Goal: Task Accomplishment & Management: Use online tool/utility

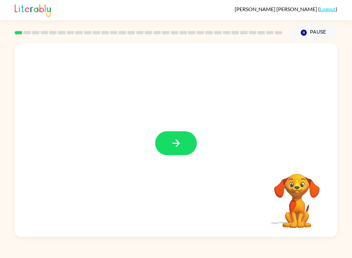
click at [188, 141] on button "button" at bounding box center [176, 143] width 42 height 24
click at [317, 131] on div at bounding box center [176, 101] width 323 height 117
click at [169, 95] on div at bounding box center [176, 101] width 323 height 117
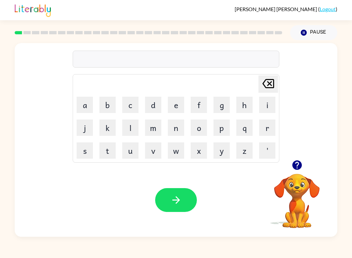
click at [83, 147] on button "s" at bounding box center [85, 150] width 16 height 16
click at [241, 104] on button "h" at bounding box center [244, 104] width 16 height 16
click at [132, 150] on button "u" at bounding box center [130, 150] width 16 height 16
click at [87, 154] on button "s" at bounding box center [85, 150] width 16 height 16
click at [268, 81] on icon "Delete Delete last character input" at bounding box center [268, 84] width 16 height 16
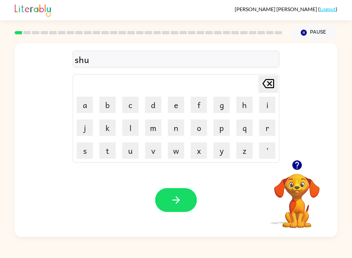
click at [85, 150] on button "s" at bounding box center [85, 150] width 16 height 16
click at [242, 107] on button "h" at bounding box center [244, 104] width 16 height 16
click at [182, 191] on button "button" at bounding box center [176, 200] width 42 height 24
click at [84, 102] on button "a" at bounding box center [85, 104] width 16 height 16
click at [217, 128] on button "p" at bounding box center [222, 127] width 16 height 16
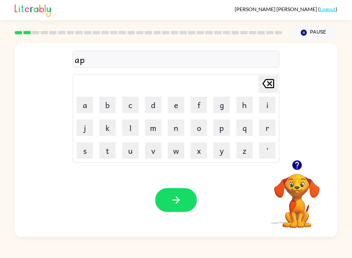
click at [267, 105] on button "i" at bounding box center [267, 104] width 16 height 16
click at [267, 126] on button "r" at bounding box center [267, 127] width 16 height 16
click at [176, 103] on button "e" at bounding box center [176, 104] width 16 height 16
click at [85, 151] on button "s" at bounding box center [85, 150] width 16 height 16
click at [175, 105] on button "e" at bounding box center [176, 104] width 16 height 16
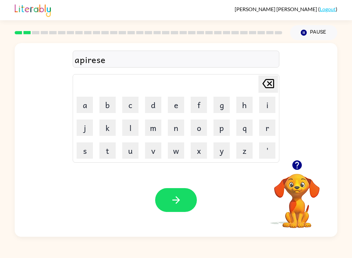
click at [183, 199] on button "button" at bounding box center [176, 200] width 42 height 24
click at [262, 126] on button "r" at bounding box center [267, 127] width 16 height 16
click at [175, 104] on button "e" at bounding box center [176, 104] width 16 height 16
click at [89, 99] on button "a" at bounding box center [85, 104] width 16 height 16
click at [134, 129] on button "l" at bounding box center [130, 127] width 16 height 16
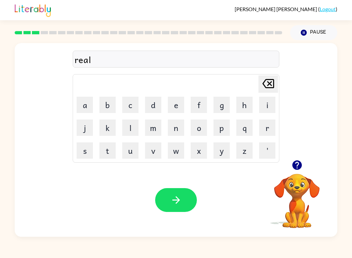
click at [175, 104] on button "e" at bounding box center [176, 104] width 16 height 16
click at [266, 130] on button "r" at bounding box center [267, 127] width 16 height 16
click at [263, 102] on button "i" at bounding box center [267, 104] width 16 height 16
click at [169, 197] on button "button" at bounding box center [176, 200] width 42 height 24
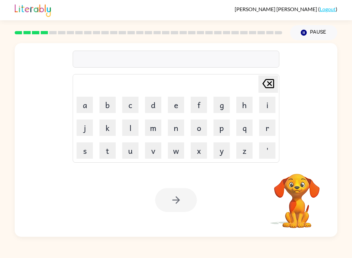
click at [176, 102] on button "e" at bounding box center [176, 104] width 16 height 16
click at [125, 128] on button "l" at bounding box center [130, 127] width 16 height 16
click at [263, 106] on button "i" at bounding box center [267, 104] width 16 height 16
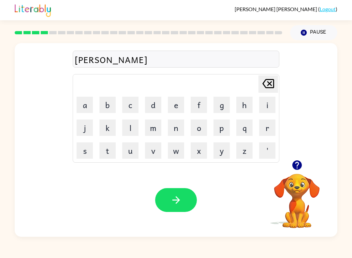
click at [159, 129] on button "m" at bounding box center [153, 127] width 16 height 16
click at [178, 109] on button "e" at bounding box center [176, 104] width 16 height 16
click at [179, 130] on button "n" at bounding box center [176, 127] width 16 height 16
click at [269, 81] on icon "Delete Delete last character input" at bounding box center [268, 84] width 16 height 16
click at [269, 85] on icon "Delete Delete last character input" at bounding box center [268, 84] width 16 height 16
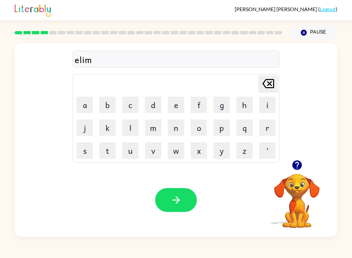
click at [269, 105] on button "i" at bounding box center [267, 104] width 16 height 16
click at [175, 128] on button "n" at bounding box center [176, 127] width 16 height 16
click at [178, 108] on button "e" at bounding box center [176, 104] width 16 height 16
click at [104, 146] on button "t" at bounding box center [107, 150] width 16 height 16
click at [185, 196] on button "button" at bounding box center [176, 200] width 42 height 24
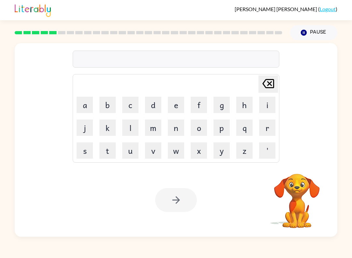
click at [150, 102] on button "d" at bounding box center [153, 104] width 16 height 16
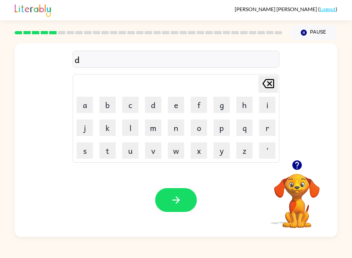
click at [128, 151] on button "u" at bounding box center [130, 150] width 16 height 16
click at [224, 132] on button "p" at bounding box center [222, 127] width 16 height 16
click at [134, 130] on button "l" at bounding box center [130, 127] width 16 height 16
click at [266, 104] on button "i" at bounding box center [267, 104] width 16 height 16
click at [134, 101] on button "c" at bounding box center [130, 104] width 16 height 16
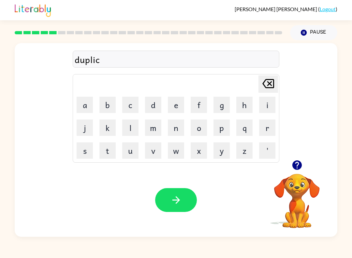
click at [177, 104] on button "e" at bounding box center [176, 104] width 16 height 16
click at [111, 152] on button "t" at bounding box center [107, 150] width 16 height 16
click at [187, 203] on button "button" at bounding box center [176, 200] width 42 height 24
click at [156, 150] on button "v" at bounding box center [153, 150] width 16 height 16
click at [91, 147] on button "s" at bounding box center [85, 150] width 16 height 16
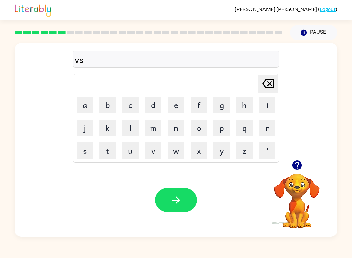
click at [266, 86] on icon "Delete Delete last character input" at bounding box center [268, 84] width 16 height 16
click at [82, 100] on button "a" at bounding box center [85, 104] width 16 height 16
click at [134, 107] on button "c" at bounding box center [130, 104] width 16 height 16
click at [86, 103] on button "a" at bounding box center [85, 104] width 16 height 16
click at [88, 151] on button "s" at bounding box center [85, 150] width 16 height 16
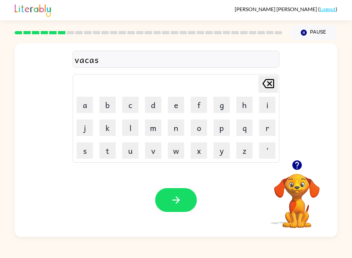
click at [245, 104] on button "h" at bounding box center [244, 104] width 16 height 16
click at [174, 103] on button "e" at bounding box center [176, 104] width 16 height 16
click at [175, 127] on button "n" at bounding box center [176, 127] width 16 height 16
click at [180, 195] on icon "button" at bounding box center [175, 199] width 11 height 11
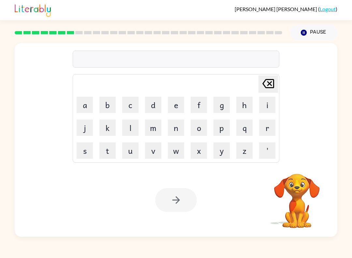
click at [224, 127] on button "p" at bounding box center [222, 127] width 16 height 16
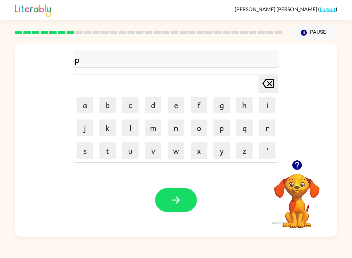
click at [198, 129] on button "o" at bounding box center [199, 127] width 16 height 16
click at [264, 130] on button "r" at bounding box center [267, 127] width 16 height 16
click at [201, 127] on button "o" at bounding box center [199, 127] width 16 height 16
click at [130, 128] on button "l" at bounding box center [130, 127] width 16 height 16
click at [186, 193] on button "button" at bounding box center [176, 200] width 42 height 24
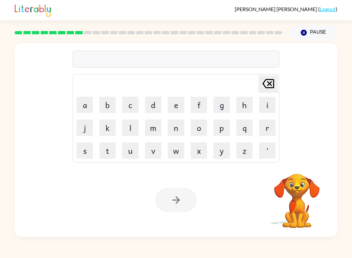
click at [225, 127] on button "p" at bounding box center [222, 127] width 16 height 16
click at [86, 126] on button "j" at bounding box center [85, 127] width 16 height 16
click at [267, 85] on icon "Delete Delete last character input" at bounding box center [268, 84] width 16 height 16
click at [90, 106] on button "a" at bounding box center [85, 104] width 16 height 16
click at [265, 127] on button "r" at bounding box center [267, 127] width 16 height 16
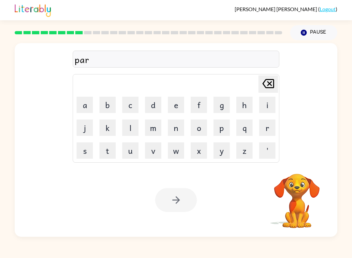
click at [267, 105] on button "i" at bounding box center [267, 104] width 16 height 16
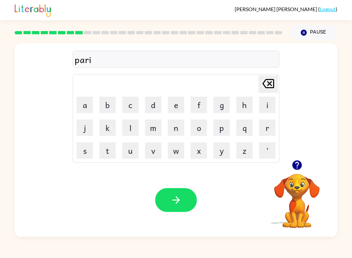
click at [128, 101] on button "c" at bounding box center [130, 104] width 16 height 16
click at [198, 128] on button "o" at bounding box center [199, 127] width 16 height 16
click at [182, 190] on button "button" at bounding box center [176, 200] width 42 height 24
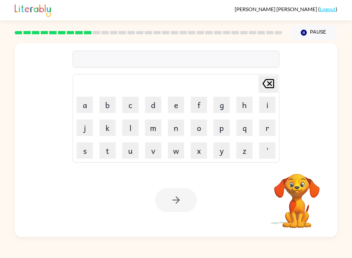
click at [265, 128] on button "r" at bounding box center [267, 127] width 16 height 16
click at [265, 101] on button "i" at bounding box center [267, 104] width 16 height 16
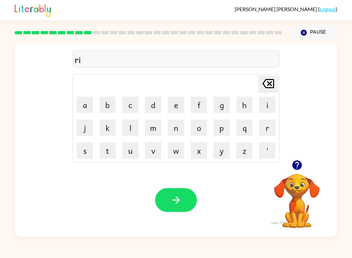
click at [136, 103] on button "c" at bounding box center [130, 104] width 16 height 16
click at [88, 106] on button "a" at bounding box center [85, 104] width 16 height 16
click at [136, 104] on button "c" at bounding box center [130, 104] width 16 height 16
click at [244, 104] on button "h" at bounding box center [244, 104] width 16 height 16
click at [176, 105] on button "e" at bounding box center [176, 104] width 16 height 16
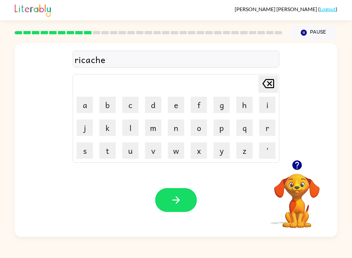
click at [268, 125] on button "r" at bounding box center [267, 127] width 16 height 16
click at [172, 200] on icon "button" at bounding box center [175, 199] width 11 height 11
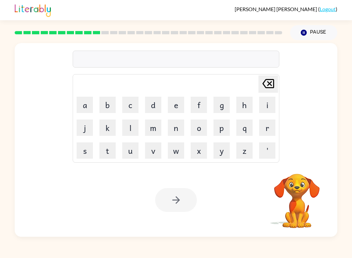
click at [222, 129] on button "p" at bounding box center [222, 127] width 16 height 16
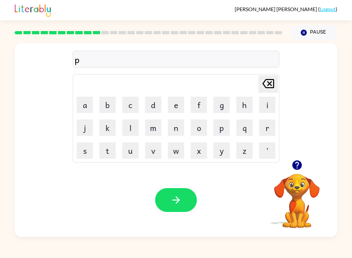
click at [262, 127] on button "r" at bounding box center [267, 127] width 16 height 16
click at [266, 107] on button "i" at bounding box center [267, 104] width 16 height 16
click at [88, 153] on button "s" at bounding box center [85, 150] width 16 height 16
click at [130, 97] on button "c" at bounding box center [130, 104] width 16 height 16
click at [202, 126] on button "o" at bounding box center [199, 127] width 16 height 16
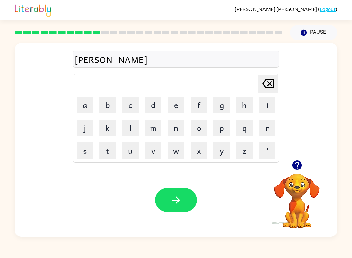
click at [131, 127] on button "l" at bounding box center [130, 127] width 16 height 16
click at [178, 195] on icon "button" at bounding box center [175, 199] width 11 height 11
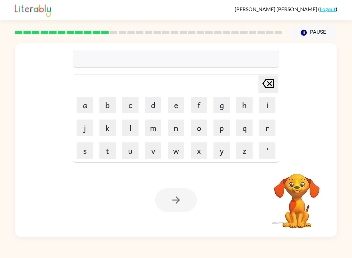
click at [134, 103] on button "c" at bounding box center [130, 104] width 16 height 16
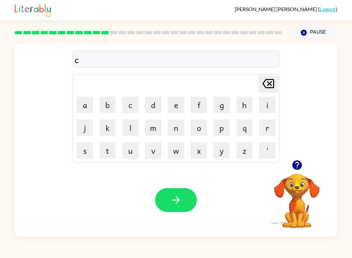
click at [92, 104] on button "a" at bounding box center [85, 104] width 16 height 16
click at [264, 108] on button "i" at bounding box center [267, 104] width 16 height 16
click at [205, 102] on button "f" at bounding box center [199, 104] width 16 height 16
click at [184, 192] on button "button" at bounding box center [176, 200] width 42 height 24
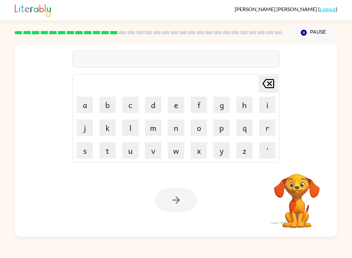
click at [154, 106] on button "d" at bounding box center [153, 104] width 16 height 16
click at [272, 104] on button "i" at bounding box center [267, 104] width 16 height 16
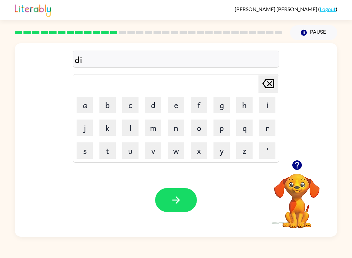
click at [133, 110] on button "c" at bounding box center [130, 104] width 16 height 16
click at [104, 153] on button "t" at bounding box center [107, 150] width 16 height 16
click at [177, 110] on button "e" at bounding box center [176, 104] width 16 height 16
click at [266, 109] on button "i" at bounding box center [267, 104] width 16 height 16
click at [154, 104] on button "d" at bounding box center [153, 104] width 16 height 16
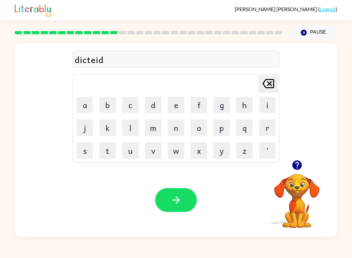
click at [185, 200] on button "button" at bounding box center [176, 200] width 42 height 24
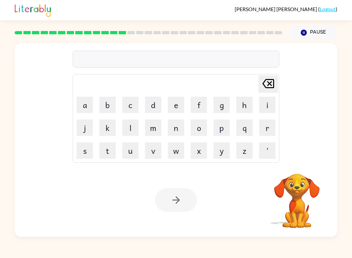
click at [221, 130] on button "p" at bounding box center [222, 127] width 16 height 16
click at [86, 129] on button "j" at bounding box center [85, 127] width 16 height 16
click at [267, 87] on icon "Delete Delete last character input" at bounding box center [268, 84] width 16 height 16
click at [89, 104] on button "a" at bounding box center [85, 104] width 16 height 16
click at [271, 101] on button "i" at bounding box center [267, 104] width 16 height 16
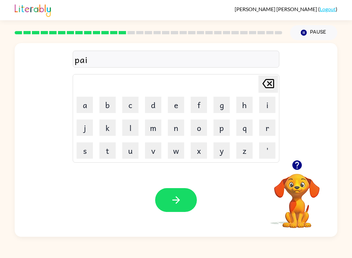
click at [157, 122] on button "m" at bounding box center [153, 127] width 16 height 16
click at [175, 103] on button "e" at bounding box center [176, 104] width 16 height 16
click at [177, 125] on button "n" at bounding box center [176, 127] width 16 height 16
click at [107, 151] on button "t" at bounding box center [107, 150] width 16 height 16
click at [185, 194] on button "button" at bounding box center [176, 200] width 42 height 24
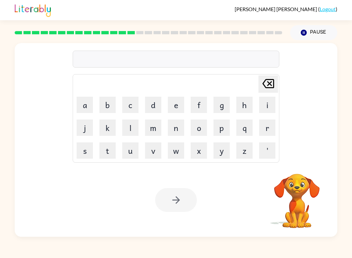
click at [158, 128] on button "m" at bounding box center [153, 127] width 16 height 16
click at [83, 105] on button "a" at bounding box center [85, 104] width 16 height 16
click at [85, 129] on button "j" at bounding box center [85, 127] width 16 height 16
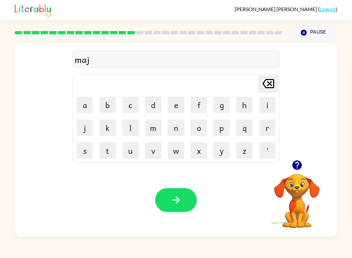
click at [177, 106] on button "e" at bounding box center [176, 104] width 16 height 16
click at [267, 127] on button "r" at bounding box center [267, 127] width 16 height 16
click at [187, 197] on button "button" at bounding box center [176, 200] width 42 height 24
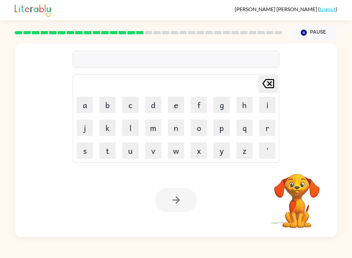
click at [84, 147] on button "s" at bounding box center [85, 150] width 16 height 16
click at [222, 129] on button "p" at bounding box center [222, 127] width 16 height 16
click at [84, 99] on button "a" at bounding box center [85, 104] width 16 height 16
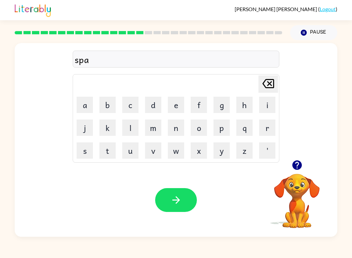
click at [270, 126] on button "r" at bounding box center [267, 127] width 16 height 16
click at [131, 109] on button "c" at bounding box center [130, 104] width 16 height 16
click at [187, 196] on button "button" at bounding box center [176, 200] width 42 height 24
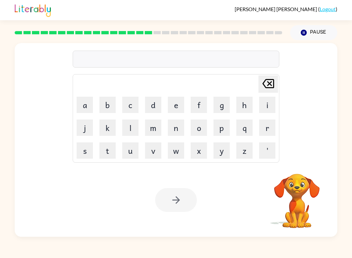
click at [226, 128] on button "p" at bounding box center [222, 127] width 16 height 16
click at [80, 101] on button "a" at bounding box center [85, 104] width 16 height 16
click at [130, 128] on button "l" at bounding box center [130, 127] width 16 height 16
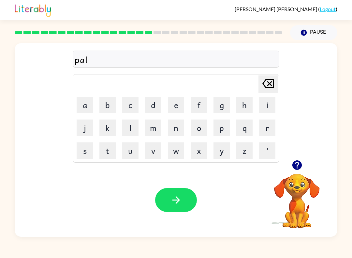
click at [281, 191] on video "Your browser must support playing .mp4 files to use Literably. Please try using…" at bounding box center [296, 195] width 65 height 65
click at [298, 180] on video "Your browser must support playing .mp4 files to use Literably. Please try using…" at bounding box center [296, 195] width 65 height 65
click at [295, 157] on button "button" at bounding box center [297, 164] width 17 height 17
click at [295, 157] on div "pal Delete Delete last character input a b c d e f g h i j k l m n o p q r s t …" at bounding box center [176, 101] width 323 height 117
click at [298, 167] on video "Your browser must support playing .mp4 files to use Literably. Please try using…" at bounding box center [296, 195] width 65 height 65
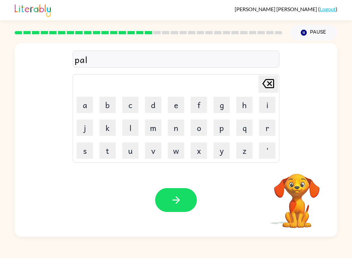
click at [125, 131] on button "l" at bounding box center [130, 127] width 16 height 16
click at [189, 192] on button "button" at bounding box center [176, 200] width 42 height 24
click at [83, 150] on button "s" at bounding box center [85, 150] width 16 height 16
click at [243, 130] on button "q" at bounding box center [244, 127] width 16 height 16
click at [271, 86] on icon "Delete Delete last character input" at bounding box center [268, 84] width 16 height 16
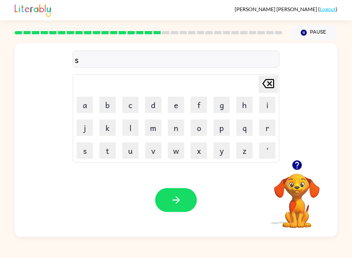
click at [225, 127] on button "p" at bounding box center [222, 127] width 16 height 16
click at [263, 107] on button "i" at bounding box center [267, 104] width 16 height 16
click at [174, 128] on button "n" at bounding box center [176, 127] width 16 height 16
click at [269, 108] on button "i" at bounding box center [267, 104] width 16 height 16
click at [178, 130] on button "n" at bounding box center [176, 127] width 16 height 16
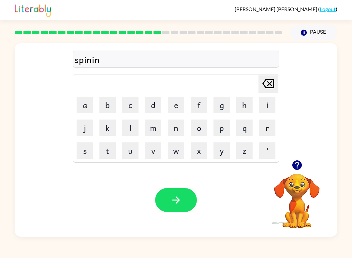
click at [265, 84] on icon "Delete Delete last character input" at bounding box center [268, 84] width 16 height 16
click at [269, 84] on icon at bounding box center [268, 83] width 12 height 9
click at [224, 99] on button "g" at bounding box center [222, 104] width 16 height 16
click at [184, 201] on button "button" at bounding box center [176, 200] width 42 height 24
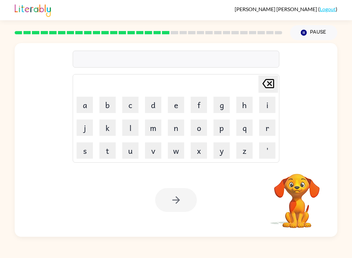
click at [225, 109] on button "g" at bounding box center [222, 104] width 16 height 16
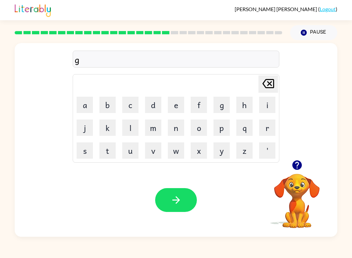
click at [268, 130] on button "r" at bounding box center [267, 127] width 16 height 16
click at [202, 131] on button "o" at bounding box center [199, 127] width 16 height 16
click at [222, 131] on button "p" at bounding box center [222, 127] width 16 height 16
click at [270, 103] on button "i" at bounding box center [267, 104] width 16 height 16
click at [172, 106] on button "e" at bounding box center [176, 104] width 16 height 16
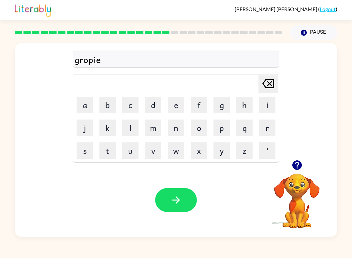
click at [85, 154] on button "s" at bounding box center [85, 150] width 16 height 16
click at [111, 150] on button "t" at bounding box center [107, 150] width 16 height 16
click at [186, 200] on button "button" at bounding box center [176, 200] width 42 height 24
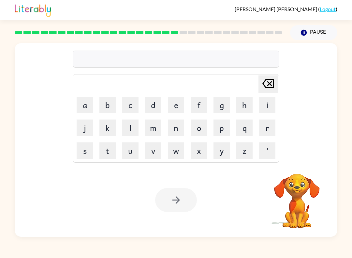
click at [266, 106] on button "i" at bounding box center [267, 104] width 16 height 16
click at [179, 130] on button "n" at bounding box center [176, 127] width 16 height 16
click at [133, 108] on button "c" at bounding box center [130, 104] width 16 height 16
click at [265, 129] on button "r" at bounding box center [267, 127] width 16 height 16
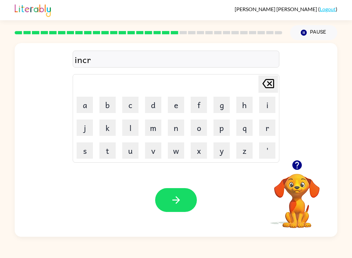
click at [173, 105] on button "e" at bounding box center [176, 104] width 16 height 16
click at [87, 96] on button "a" at bounding box center [85, 104] width 16 height 16
click at [112, 106] on button "b" at bounding box center [107, 104] width 16 height 16
click at [203, 129] on button "o" at bounding box center [199, 127] width 16 height 16
click at [130, 129] on button "l" at bounding box center [130, 127] width 16 height 16
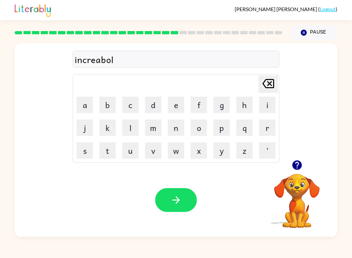
click at [191, 199] on button "button" at bounding box center [176, 200] width 42 height 24
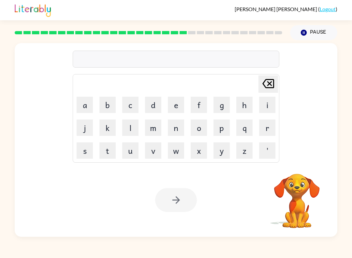
click at [131, 132] on button "l" at bounding box center [130, 127] width 16 height 16
click at [259, 108] on button "i" at bounding box center [267, 104] width 16 height 16
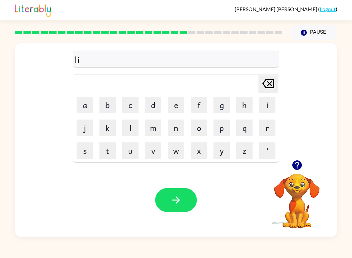
click at [85, 152] on button "s" at bounding box center [85, 150] width 16 height 16
click at [176, 103] on button "e" at bounding box center [176, 104] width 16 height 16
click at [174, 135] on button "n" at bounding box center [176, 127] width 16 height 16
click at [151, 104] on button "d" at bounding box center [153, 104] width 16 height 16
click at [181, 198] on icon "button" at bounding box center [175, 199] width 11 height 11
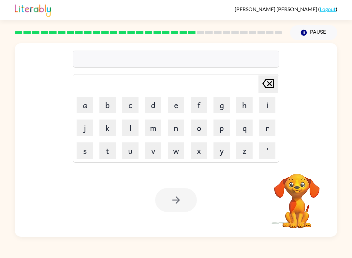
click at [173, 129] on button "n" at bounding box center [176, 127] width 16 height 16
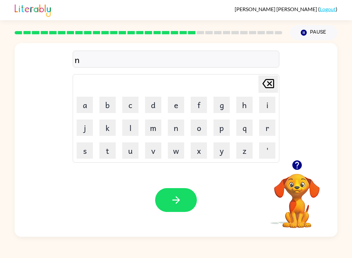
click at [200, 128] on button "o" at bounding box center [199, 127] width 16 height 16
click at [158, 130] on button "m" at bounding box center [153, 127] width 16 height 16
click at [268, 108] on button "i" at bounding box center [267, 104] width 16 height 16
click at [178, 126] on button "n" at bounding box center [176, 127] width 16 height 16
click at [179, 105] on button "e" at bounding box center [176, 104] width 16 height 16
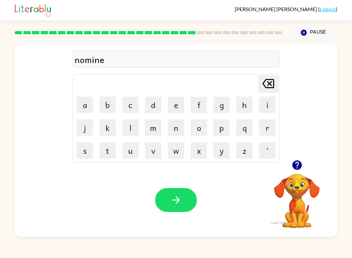
click at [154, 98] on button "d" at bounding box center [153, 104] width 16 height 16
click at [176, 184] on div "Your browser must support playing .mp4 files to use Literably. Please try using…" at bounding box center [176, 199] width 323 height 73
click at [170, 190] on button "button" at bounding box center [176, 200] width 42 height 24
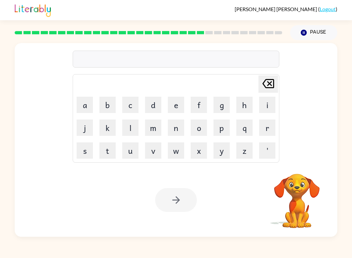
click at [87, 155] on button "s" at bounding box center [85, 150] width 16 height 16
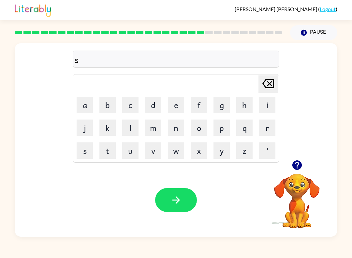
click at [132, 150] on button "u" at bounding box center [130, 150] width 16 height 16
click at [86, 150] on button "s" at bounding box center [85, 150] width 16 height 16
click at [110, 153] on button "t" at bounding box center [107, 150] width 16 height 16
click at [175, 102] on button "e" at bounding box center [176, 104] width 16 height 16
click at [268, 105] on button "i" at bounding box center [267, 104] width 16 height 16
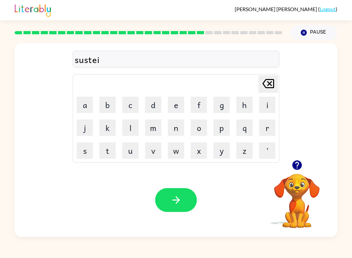
click at [178, 128] on button "n" at bounding box center [176, 127] width 16 height 16
click at [155, 102] on button "d" at bounding box center [153, 104] width 16 height 16
click at [189, 195] on button "button" at bounding box center [176, 200] width 42 height 24
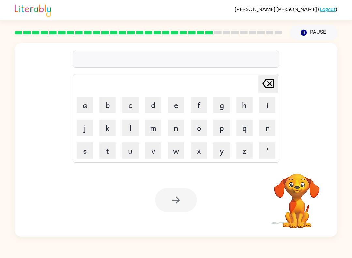
click at [170, 150] on button "w" at bounding box center [176, 150] width 16 height 16
click at [174, 105] on button "e" at bounding box center [176, 104] width 16 height 16
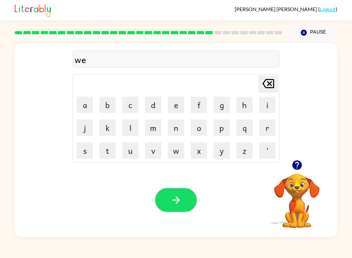
click at [265, 129] on button "r" at bounding box center [267, 127] width 16 height 16
click at [267, 107] on button "i" at bounding box center [267, 104] width 16 height 16
click at [187, 194] on button "button" at bounding box center [176, 200] width 42 height 24
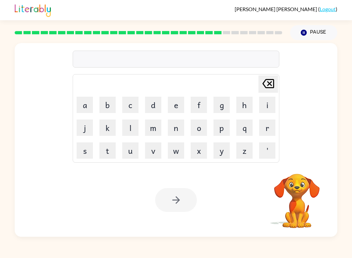
click at [266, 126] on button "r" at bounding box center [267, 127] width 16 height 16
click at [267, 104] on button "i" at bounding box center [267, 104] width 16 height 16
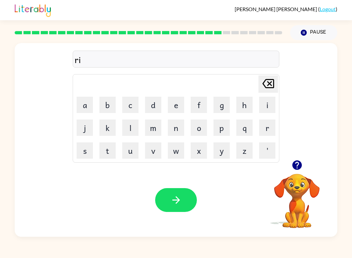
click at [127, 129] on button "l" at bounding box center [130, 127] width 16 height 16
click at [170, 107] on button "e" at bounding box center [176, 104] width 16 height 16
click at [269, 102] on button "i" at bounding box center [267, 104] width 16 height 16
click at [108, 148] on button "t" at bounding box center [107, 150] width 16 height 16
click at [180, 103] on button "e" at bounding box center [176, 104] width 16 height 16
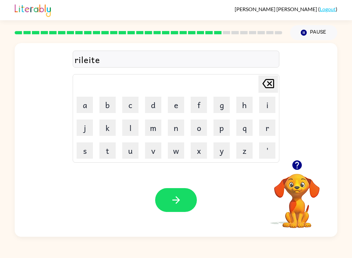
click at [151, 108] on button "d" at bounding box center [153, 104] width 16 height 16
click at [169, 199] on button "button" at bounding box center [176, 200] width 42 height 24
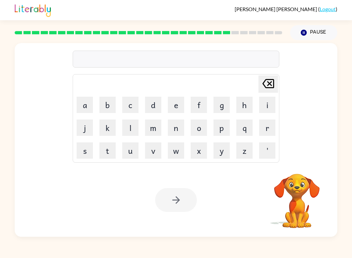
click at [133, 105] on button "c" at bounding box center [130, 104] width 16 height 16
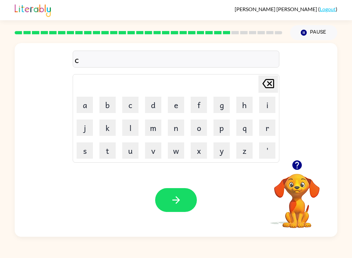
click at [267, 106] on button "i" at bounding box center [267, 104] width 16 height 16
click at [103, 148] on button "t" at bounding box center [107, 150] width 16 height 16
click at [266, 105] on button "i" at bounding box center [267, 104] width 16 height 16
click at [180, 129] on button "n" at bounding box center [176, 127] width 16 height 16
click at [189, 195] on button "button" at bounding box center [176, 200] width 42 height 24
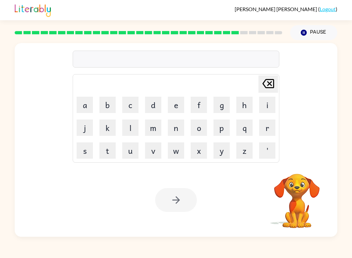
click at [151, 104] on button "d" at bounding box center [153, 104] width 16 height 16
click at [172, 112] on button "e" at bounding box center [176, 104] width 16 height 16
click at [228, 130] on button "p" at bounding box center [222, 127] width 16 height 16
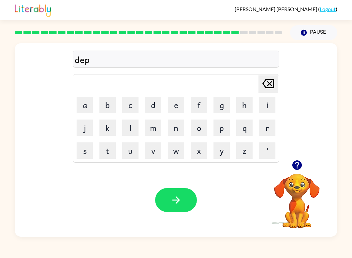
click at [263, 127] on button "r" at bounding box center [267, 127] width 16 height 16
click at [158, 126] on button "m" at bounding box center [153, 127] width 16 height 16
click at [180, 106] on button "e" at bounding box center [176, 104] width 16 height 16
click at [179, 127] on button "n" at bounding box center [176, 127] width 16 height 16
click at [109, 148] on button "t" at bounding box center [107, 150] width 16 height 16
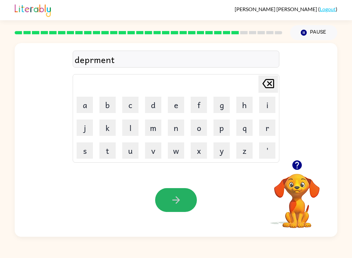
click at [185, 197] on button "button" at bounding box center [176, 200] width 42 height 24
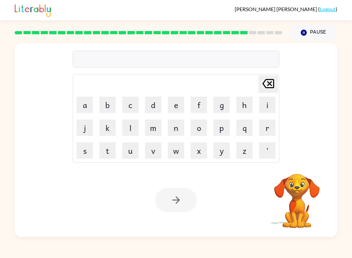
click at [88, 148] on button "s" at bounding box center [85, 150] width 16 height 16
click at [126, 134] on button "l" at bounding box center [130, 127] width 16 height 16
click at [85, 101] on button "a" at bounding box center [85, 104] width 16 height 16
click at [267, 105] on button "i" at bounding box center [267, 104] width 16 height 16
click at [115, 151] on button "t" at bounding box center [107, 150] width 16 height 16
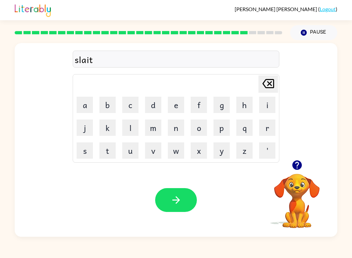
click at [178, 108] on button "e" at bounding box center [176, 104] width 16 height 16
click at [179, 190] on button "button" at bounding box center [176, 200] width 42 height 24
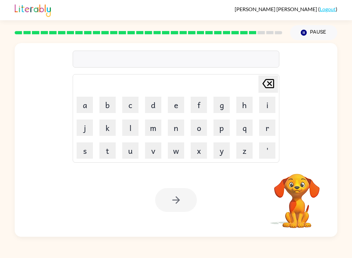
click at [127, 155] on button "u" at bounding box center [130, 150] width 16 height 16
click at [181, 128] on button "n" at bounding box center [176, 127] width 16 height 16
click at [264, 103] on button "i" at bounding box center [267, 104] width 16 height 16
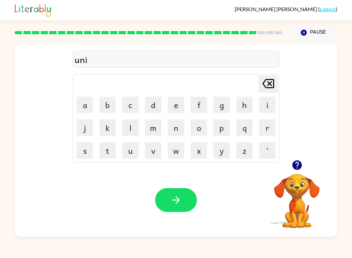
click at [152, 144] on button "v" at bounding box center [153, 150] width 16 height 16
click at [176, 109] on button "e" at bounding box center [176, 104] width 16 height 16
click at [268, 129] on button "r" at bounding box center [267, 127] width 16 height 16
click at [85, 151] on button "s" at bounding box center [85, 150] width 16 height 16
click at [198, 128] on button "o" at bounding box center [199, 127] width 16 height 16
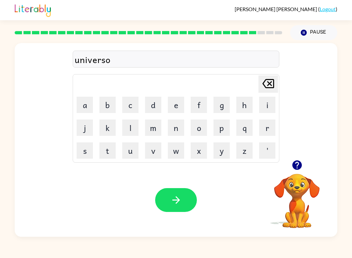
click at [132, 127] on button "l" at bounding box center [130, 127] width 16 height 16
click at [187, 194] on button "button" at bounding box center [176, 200] width 42 height 24
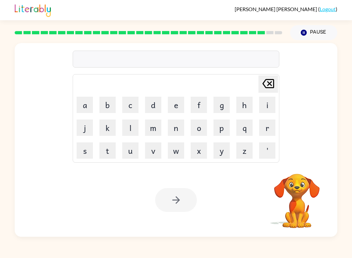
click at [87, 151] on button "s" at bounding box center [85, 150] width 16 height 16
click at [265, 103] on button "i" at bounding box center [267, 104] width 16 height 16
click at [201, 130] on button "o" at bounding box center [199, 127] width 16 height 16
click at [157, 149] on button "v" at bounding box center [153, 150] width 16 height 16
click at [175, 108] on button "e" at bounding box center [176, 104] width 16 height 16
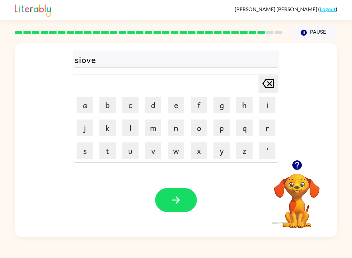
click at [269, 130] on button "r" at bounding box center [267, 127] width 16 height 16
click at [179, 150] on button "w" at bounding box center [176, 150] width 16 height 16
click at [178, 109] on button "e" at bounding box center [176, 104] width 16 height 16
click at [269, 126] on button "r" at bounding box center [267, 127] width 16 height 16
click at [181, 192] on button "button" at bounding box center [176, 200] width 42 height 24
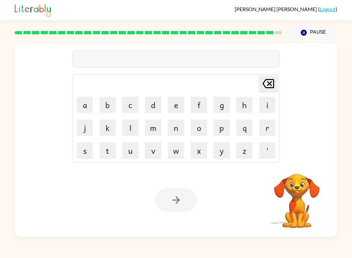
click at [168, 103] on button "e" at bounding box center [176, 104] width 16 height 16
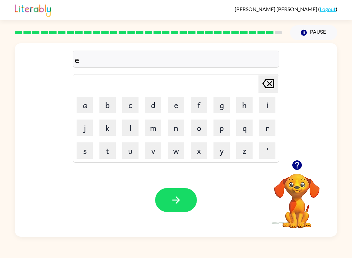
click at [176, 130] on button "n" at bounding box center [176, 127] width 16 height 16
click at [112, 104] on button "b" at bounding box center [107, 104] width 16 height 16
click at [263, 84] on icon at bounding box center [268, 83] width 12 height 9
click at [130, 105] on button "c" at bounding box center [130, 104] width 16 height 16
click at [84, 101] on button "a" at bounding box center [85, 104] width 16 height 16
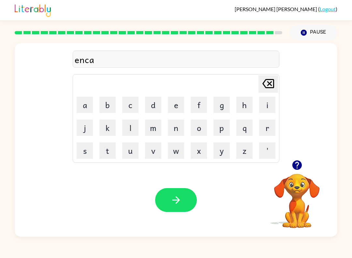
click at [123, 147] on button "u" at bounding box center [130, 150] width 16 height 16
click at [181, 125] on button "n" at bounding box center [176, 127] width 16 height 16
click at [112, 151] on button "t" at bounding box center [107, 150] width 16 height 16
click at [173, 103] on button "e" at bounding box center [176, 104] width 16 height 16
click at [268, 128] on button "r" at bounding box center [267, 127] width 16 height 16
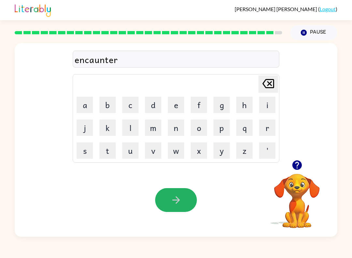
click at [189, 194] on button "button" at bounding box center [176, 200] width 42 height 24
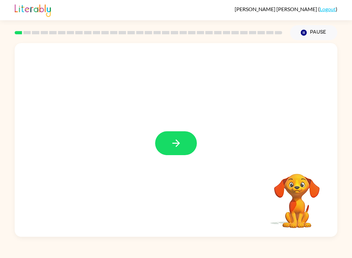
click at [172, 142] on icon "button" at bounding box center [175, 142] width 11 height 11
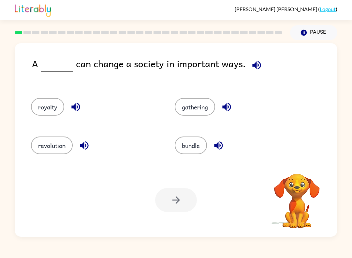
click at [252, 70] on icon "button" at bounding box center [256, 64] width 11 height 11
click at [68, 110] on button "button" at bounding box center [75, 106] width 17 height 17
click at [82, 148] on icon "button" at bounding box center [84, 145] width 11 height 11
click at [227, 106] on icon "button" at bounding box center [226, 107] width 8 height 8
click at [218, 146] on icon "button" at bounding box center [218, 145] width 8 height 8
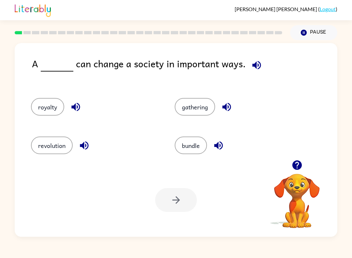
click at [47, 108] on button "royalty" at bounding box center [47, 107] width 33 height 18
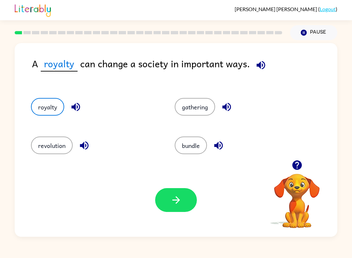
click at [255, 66] on icon "button" at bounding box center [260, 64] width 11 height 11
click at [257, 65] on icon "button" at bounding box center [261, 65] width 8 height 8
click at [176, 199] on icon "button" at bounding box center [175, 199] width 11 height 11
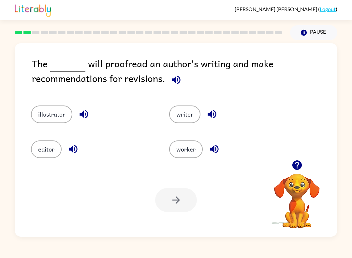
click at [175, 81] on icon "button" at bounding box center [176, 79] width 8 height 8
click at [51, 150] on button "editor" at bounding box center [46, 149] width 31 height 18
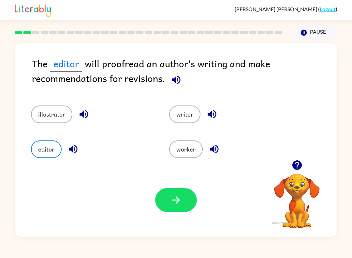
click at [173, 208] on button "button" at bounding box center [176, 200] width 42 height 24
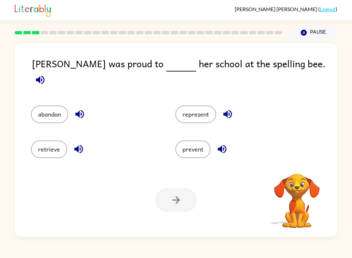
click at [44, 75] on icon "button" at bounding box center [40, 79] width 8 height 8
click at [227, 110] on icon "button" at bounding box center [227, 114] width 8 height 8
click at [223, 150] on icon "button" at bounding box center [221, 148] width 11 height 11
click at [205, 109] on button "represent" at bounding box center [195, 114] width 41 height 18
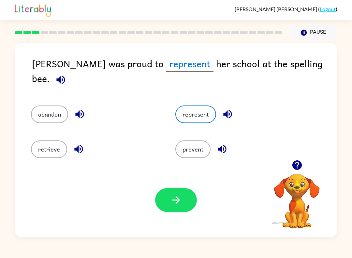
click at [82, 110] on icon "button" at bounding box center [79, 114] width 8 height 8
click at [78, 143] on icon "button" at bounding box center [78, 148] width 11 height 11
click at [189, 202] on button "button" at bounding box center [176, 200] width 42 height 24
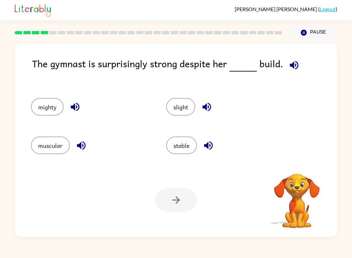
click at [291, 62] on icon "button" at bounding box center [293, 64] width 11 height 11
click at [68, 106] on button "button" at bounding box center [75, 106] width 17 height 17
click at [82, 139] on button "button" at bounding box center [81, 145] width 17 height 17
click at [212, 146] on icon "button" at bounding box center [208, 145] width 11 height 11
click at [209, 105] on icon "button" at bounding box center [206, 106] width 11 height 11
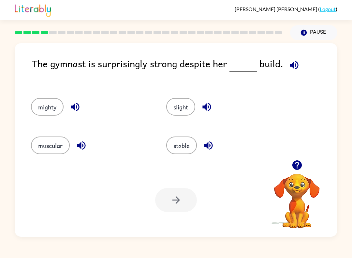
click at [53, 147] on button "muscular" at bounding box center [50, 145] width 39 height 18
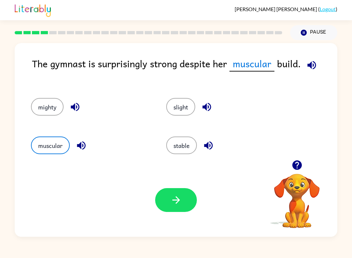
click at [180, 205] on icon "button" at bounding box center [175, 199] width 11 height 11
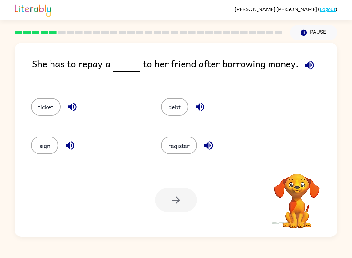
click at [310, 60] on icon "button" at bounding box center [309, 64] width 11 height 11
click at [308, 70] on icon "button" at bounding box center [309, 64] width 11 height 11
click at [172, 104] on button "debt" at bounding box center [174, 107] width 27 height 18
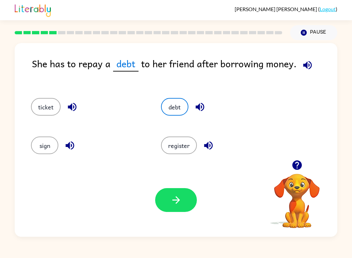
click at [181, 199] on icon "button" at bounding box center [175, 199] width 11 height 11
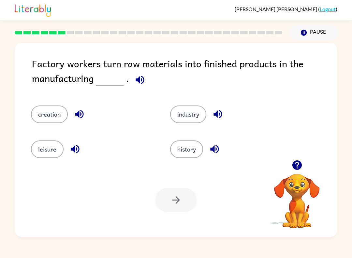
click at [139, 81] on icon "button" at bounding box center [139, 79] width 11 height 11
click at [78, 117] on icon "button" at bounding box center [79, 114] width 8 height 8
click at [73, 151] on icon "button" at bounding box center [75, 149] width 8 height 8
click at [219, 112] on icon "button" at bounding box center [218, 114] width 8 height 8
click at [219, 153] on icon "button" at bounding box center [214, 148] width 11 height 11
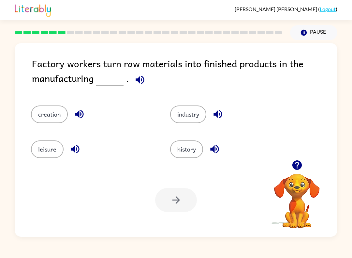
click at [202, 119] on button "industry" at bounding box center [188, 114] width 36 height 18
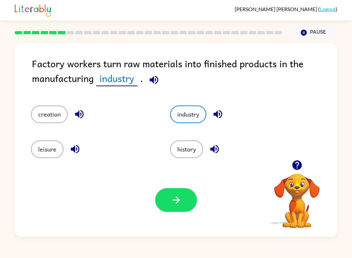
click at [50, 119] on button "creation" at bounding box center [49, 114] width 37 height 18
click at [192, 118] on button "industry" at bounding box center [188, 114] width 36 height 18
click at [42, 117] on button "creation" at bounding box center [49, 114] width 37 height 18
click at [200, 121] on button "industry" at bounding box center [188, 114] width 36 height 18
click at [44, 119] on button "creation" at bounding box center [49, 114] width 37 height 18
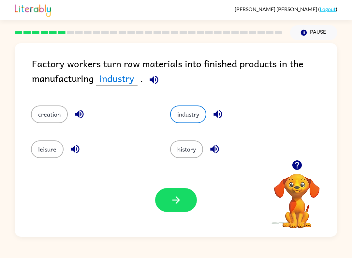
click at [201, 117] on button "industry" at bounding box center [188, 114] width 36 height 18
click at [46, 121] on button "creation" at bounding box center [49, 114] width 37 height 18
click at [196, 121] on button "industry" at bounding box center [188, 114] width 36 height 18
click at [184, 200] on button "button" at bounding box center [176, 200] width 42 height 24
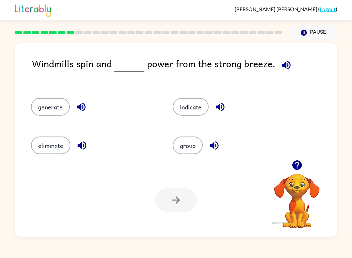
click at [290, 67] on button "button" at bounding box center [286, 65] width 17 height 17
click at [189, 153] on button "group" at bounding box center [188, 145] width 30 height 18
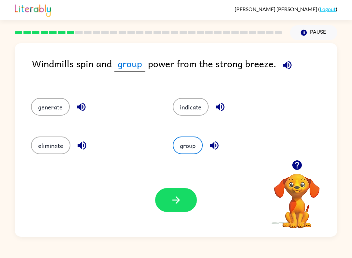
click at [175, 198] on icon "button" at bounding box center [175, 199] width 11 height 11
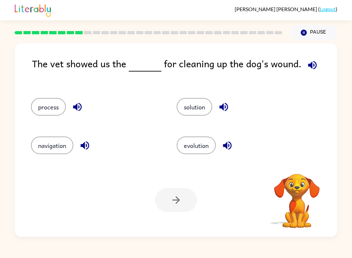
click at [302, 70] on span at bounding box center [311, 63] width 19 height 15
click at [299, 70] on div "The vet showed us the for cleaning up the dog's wound." at bounding box center [184, 70] width 305 height 29
click at [310, 68] on icon "button" at bounding box center [312, 64] width 11 height 11
click at [310, 69] on icon "button" at bounding box center [312, 64] width 11 height 11
click at [77, 108] on icon "button" at bounding box center [77, 107] width 8 height 8
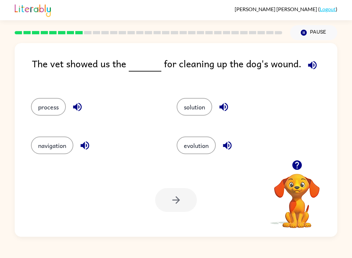
click at [80, 146] on icon "button" at bounding box center [84, 145] width 11 height 11
click at [228, 108] on icon "button" at bounding box center [223, 107] width 8 height 8
click at [207, 111] on button "solution" at bounding box center [195, 107] width 36 height 18
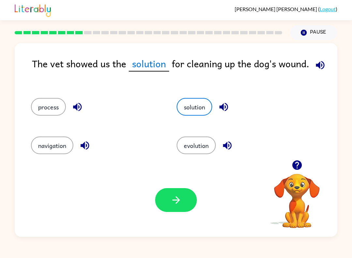
click at [170, 197] on button "button" at bounding box center [176, 200] width 42 height 24
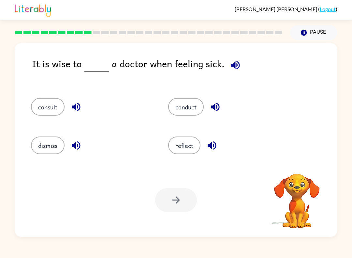
click at [230, 65] on icon "button" at bounding box center [235, 64] width 11 height 11
click at [231, 65] on icon "button" at bounding box center [235, 65] width 8 height 8
click at [75, 106] on icon "button" at bounding box center [76, 107] width 8 height 8
click at [234, 65] on icon "button" at bounding box center [235, 64] width 11 height 11
click at [78, 100] on button "button" at bounding box center [76, 106] width 17 height 17
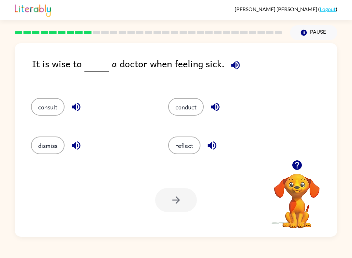
click at [47, 115] on button "consult" at bounding box center [48, 107] width 34 height 18
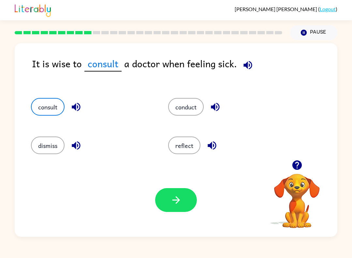
click at [177, 196] on icon "button" at bounding box center [175, 199] width 11 height 11
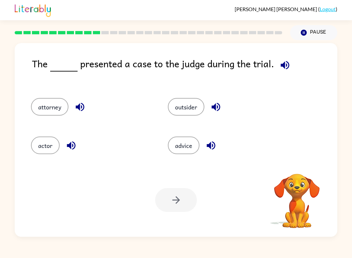
click at [283, 66] on icon "button" at bounding box center [285, 65] width 8 height 8
click at [284, 65] on icon "button" at bounding box center [285, 65] width 8 height 8
click at [283, 66] on icon "button" at bounding box center [285, 65] width 8 height 8
click at [77, 107] on icon "button" at bounding box center [80, 107] width 8 height 8
click at [288, 66] on icon "button" at bounding box center [284, 64] width 11 height 11
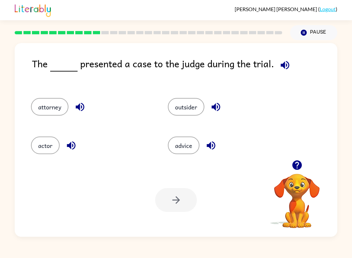
click at [191, 149] on button "advice" at bounding box center [184, 145] width 32 height 18
click at [180, 192] on button "button" at bounding box center [176, 200] width 42 height 24
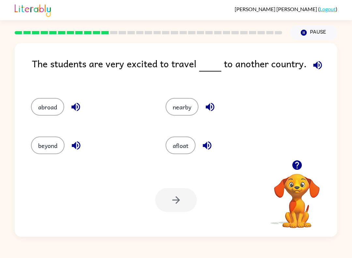
click at [188, 112] on button "nearby" at bounding box center [182, 107] width 33 height 18
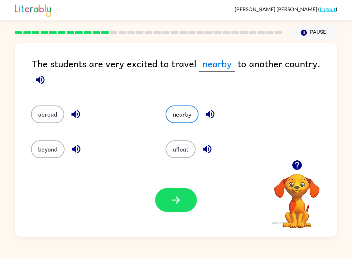
click at [179, 201] on icon "button" at bounding box center [175, 199] width 11 height 11
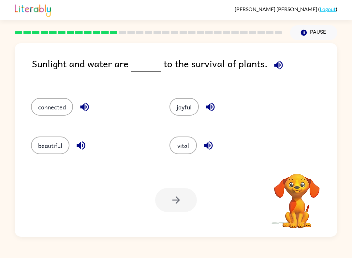
click at [273, 62] on icon "button" at bounding box center [278, 64] width 11 height 11
click at [51, 142] on button "beautiful" at bounding box center [50, 145] width 38 height 18
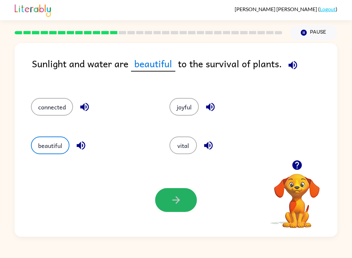
click at [180, 199] on icon "button" at bounding box center [175, 199] width 11 height 11
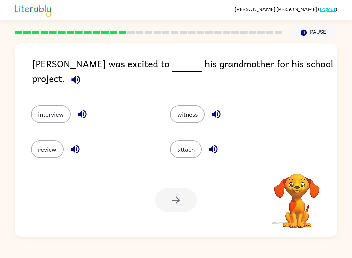
click at [84, 71] on button "button" at bounding box center [75, 79] width 17 height 17
click at [58, 105] on button "interview" at bounding box center [51, 114] width 40 height 18
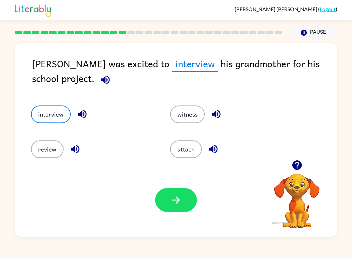
click at [183, 203] on button "button" at bounding box center [176, 200] width 42 height 24
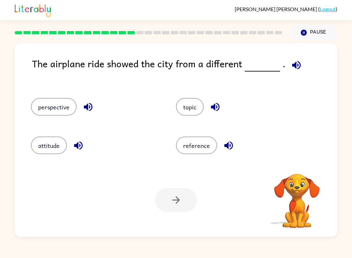
click at [294, 67] on icon "button" at bounding box center [296, 64] width 11 height 11
click at [214, 104] on icon "button" at bounding box center [215, 106] width 11 height 11
click at [232, 145] on icon "button" at bounding box center [228, 145] width 8 height 8
click at [77, 148] on icon "button" at bounding box center [78, 145] width 11 height 11
click at [93, 106] on icon "button" at bounding box center [87, 106] width 11 height 11
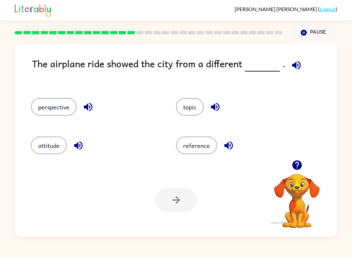
click at [67, 107] on button "perspective" at bounding box center [54, 107] width 46 height 18
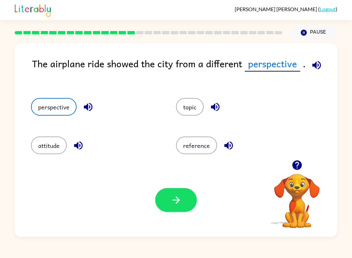
click at [193, 201] on button "button" at bounding box center [176, 200] width 42 height 24
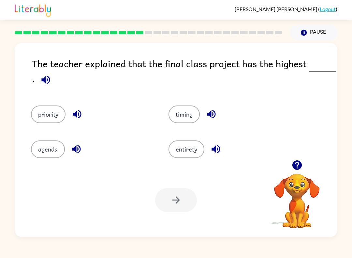
click at [47, 78] on icon "button" at bounding box center [45, 79] width 11 height 11
click at [81, 150] on icon "button" at bounding box center [76, 149] width 8 height 8
click at [214, 148] on icon "button" at bounding box center [216, 149] width 8 height 8
click at [211, 114] on icon "button" at bounding box center [211, 114] width 8 height 8
click at [77, 118] on icon "button" at bounding box center [77, 114] width 8 height 8
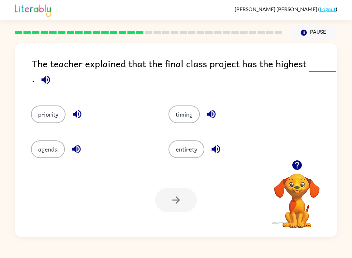
click at [45, 112] on button "priority" at bounding box center [48, 114] width 35 height 18
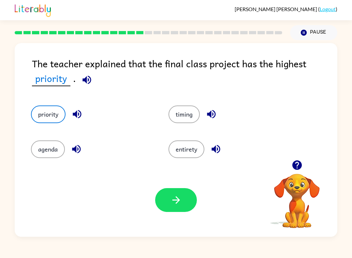
click at [183, 202] on button "button" at bounding box center [176, 200] width 42 height 24
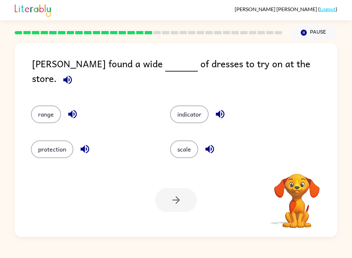
click at [73, 74] on icon "button" at bounding box center [67, 79] width 11 height 11
click at [74, 108] on icon "button" at bounding box center [72, 113] width 11 height 11
click at [60, 145] on button "protection" at bounding box center [52, 149] width 42 height 18
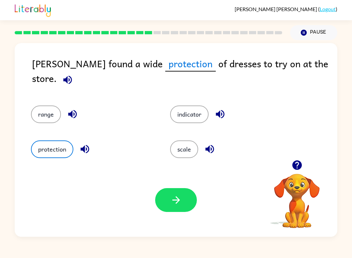
click at [179, 196] on icon "button" at bounding box center [175, 199] width 11 height 11
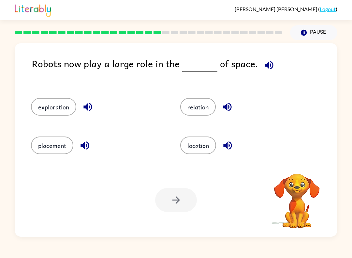
click at [270, 68] on icon "button" at bounding box center [268, 64] width 11 height 11
click at [92, 114] on button "button" at bounding box center [88, 106] width 17 height 17
click at [84, 146] on icon "button" at bounding box center [85, 145] width 8 height 8
click at [226, 106] on icon "button" at bounding box center [227, 107] width 8 height 8
click at [230, 148] on icon "button" at bounding box center [227, 145] width 8 height 8
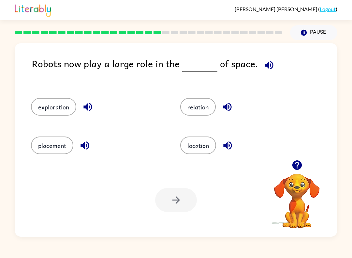
click at [45, 104] on button "exploration" at bounding box center [53, 107] width 45 height 18
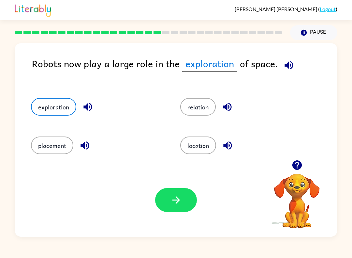
click at [196, 141] on button "location" at bounding box center [198, 145] width 36 height 18
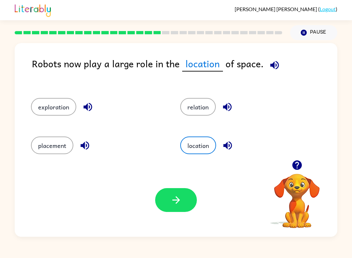
click at [59, 108] on button "exploration" at bounding box center [53, 107] width 45 height 18
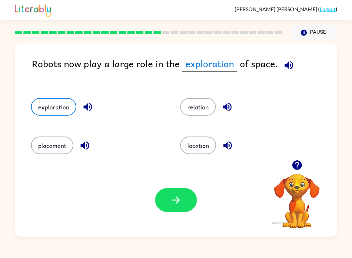
click at [189, 143] on button "location" at bounding box center [198, 145] width 36 height 18
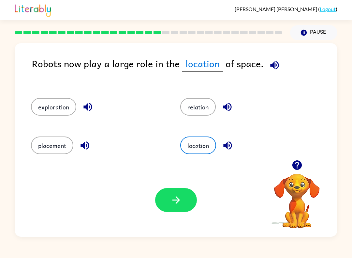
click at [191, 142] on button "location" at bounding box center [198, 145] width 36 height 18
click at [62, 107] on button "exploration" at bounding box center [53, 107] width 45 height 18
click at [191, 151] on button "location" at bounding box center [198, 145] width 36 height 18
click at [50, 102] on button "exploration" at bounding box center [53, 107] width 45 height 18
click at [176, 193] on button "button" at bounding box center [176, 200] width 42 height 24
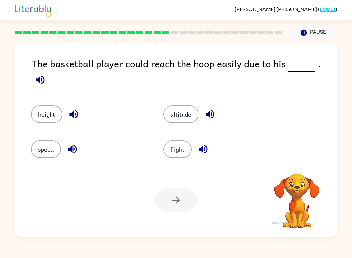
click at [46, 74] on icon "button" at bounding box center [40, 79] width 11 height 11
click at [44, 75] on icon "button" at bounding box center [40, 79] width 8 height 8
click at [42, 106] on button "height" at bounding box center [46, 114] width 31 height 18
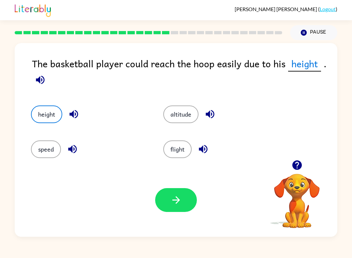
click at [194, 195] on button "button" at bounding box center [176, 200] width 42 height 24
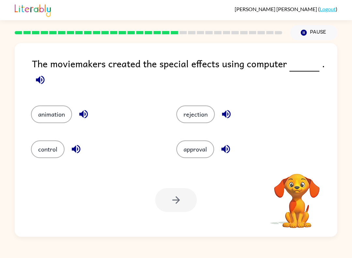
click at [36, 85] on icon "button" at bounding box center [40, 79] width 11 height 11
click at [83, 117] on icon "button" at bounding box center [83, 113] width 11 height 11
click at [44, 118] on button "animation" at bounding box center [51, 114] width 41 height 18
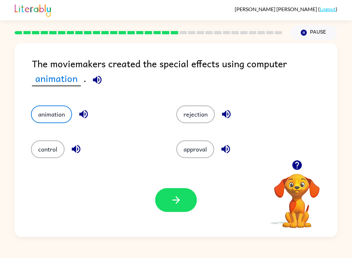
click at [184, 196] on button "button" at bounding box center [176, 200] width 42 height 24
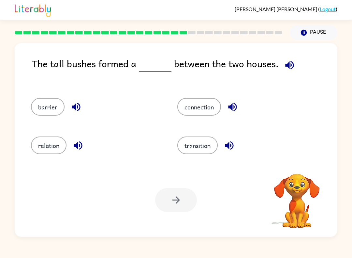
click at [288, 64] on icon "button" at bounding box center [289, 64] width 11 height 11
click at [73, 107] on icon "button" at bounding box center [76, 107] width 8 height 8
click at [72, 146] on icon "button" at bounding box center [77, 145] width 11 height 11
click at [233, 106] on icon "button" at bounding box center [232, 107] width 8 height 8
click at [229, 148] on icon "button" at bounding box center [229, 145] width 8 height 8
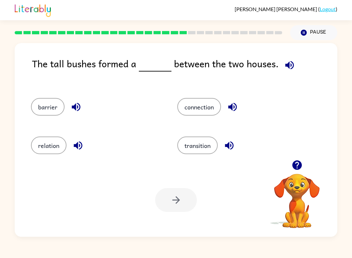
click at [203, 147] on button "transition" at bounding box center [197, 145] width 40 height 18
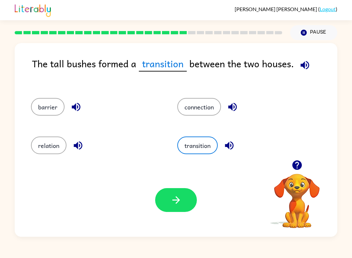
click at [182, 195] on icon "button" at bounding box center [175, 199] width 11 height 11
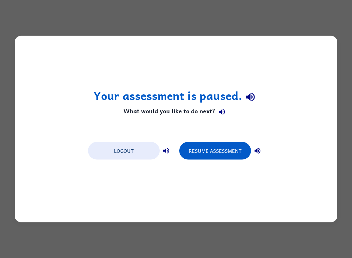
click at [341, 104] on div "Your assessment is paused. What would you like to do next? Logout Resume Assess…" at bounding box center [176, 129] width 352 height 258
click at [234, 149] on button "Resume Assessment" at bounding box center [215, 151] width 72 height 18
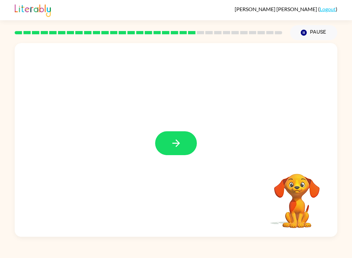
click at [170, 139] on button "button" at bounding box center [176, 143] width 42 height 24
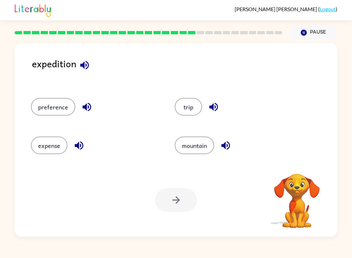
click at [83, 67] on icon "button" at bounding box center [84, 65] width 8 height 8
click at [86, 108] on icon "button" at bounding box center [86, 107] width 8 height 8
click at [76, 146] on icon "button" at bounding box center [79, 145] width 8 height 8
click at [192, 108] on button "trip" at bounding box center [188, 107] width 27 height 18
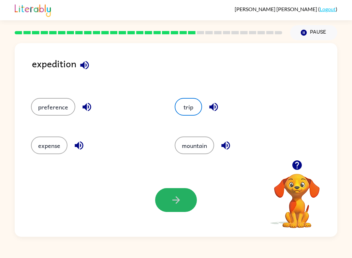
click at [178, 199] on icon "button" at bounding box center [175, 199] width 7 height 7
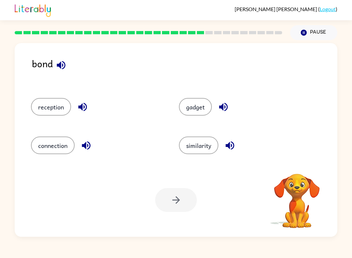
click at [62, 68] on icon "button" at bounding box center [60, 64] width 11 height 11
click at [64, 67] on icon "button" at bounding box center [60, 64] width 11 height 11
click at [79, 111] on icon "button" at bounding box center [82, 106] width 11 height 11
click at [86, 146] on icon "button" at bounding box center [86, 145] width 8 height 8
click at [224, 111] on icon "button" at bounding box center [223, 106] width 11 height 11
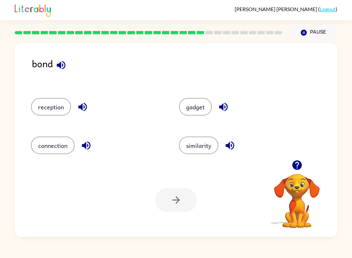
click at [229, 144] on icon "button" at bounding box center [230, 145] width 8 height 8
click at [209, 146] on button "similarity" at bounding box center [198, 145] width 39 height 18
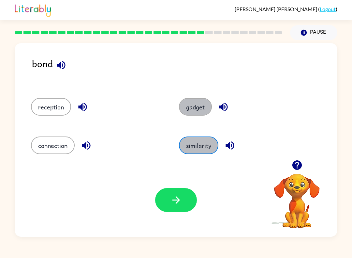
click at [199, 127] on div "similarity" at bounding box center [241, 143] width 148 height 38
click at [196, 151] on button "similarity" at bounding box center [198, 145] width 39 height 18
click at [184, 224] on div "Your browser must support playing .mp4 files to use Literably. Please try using…" at bounding box center [176, 199] width 323 height 73
click at [184, 198] on button "button" at bounding box center [176, 200] width 42 height 24
click at [184, 198] on div at bounding box center [176, 200] width 42 height 24
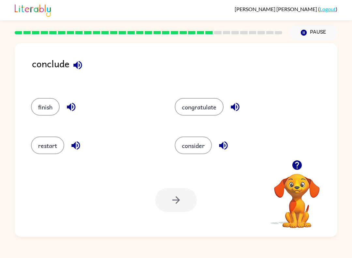
click at [204, 105] on button "congratulate" at bounding box center [199, 107] width 49 height 18
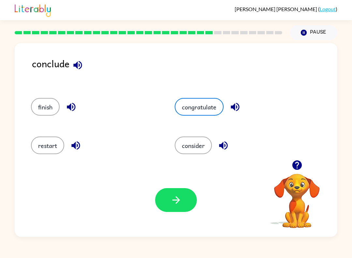
click at [173, 193] on button "button" at bounding box center [176, 200] width 42 height 24
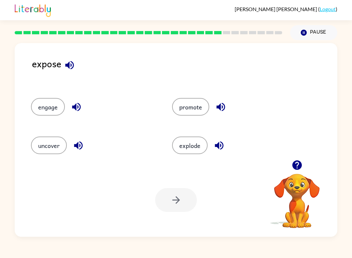
click at [179, 197] on div at bounding box center [176, 200] width 42 height 24
click at [194, 148] on button "explode" at bounding box center [190, 145] width 36 height 18
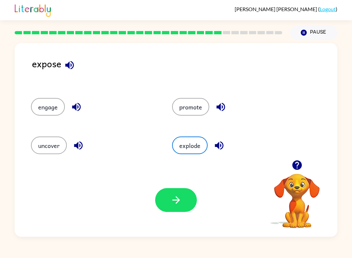
click at [181, 199] on icon "button" at bounding box center [175, 199] width 11 height 11
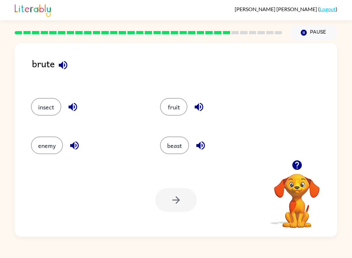
click at [178, 121] on div "fruit" at bounding box center [212, 104] width 129 height 38
click at [181, 192] on div at bounding box center [176, 200] width 42 height 24
click at [179, 110] on button "fruit" at bounding box center [173, 107] width 27 height 18
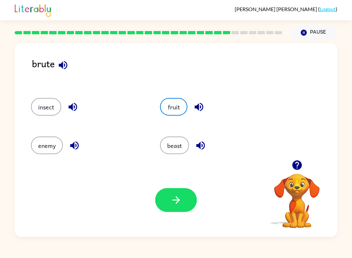
click at [172, 189] on button "button" at bounding box center [176, 200] width 42 height 24
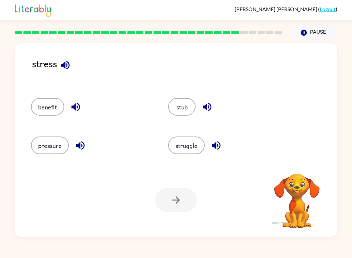
click at [191, 107] on button "stub" at bounding box center [181, 107] width 27 height 18
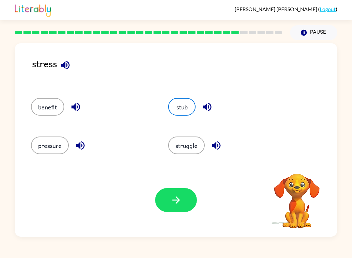
click at [193, 194] on button "button" at bounding box center [176, 200] width 42 height 24
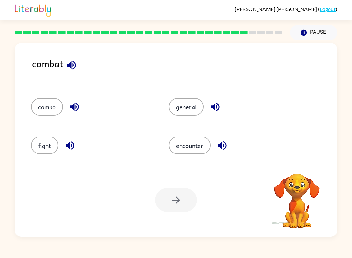
click at [187, 150] on button "encounter" at bounding box center [190, 145] width 42 height 18
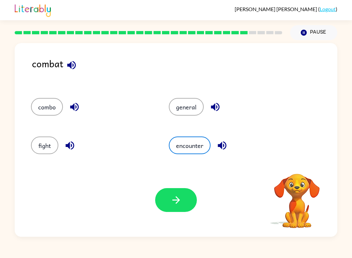
click at [195, 143] on button "encounter" at bounding box center [190, 145] width 42 height 18
click at [187, 198] on button "button" at bounding box center [176, 200] width 42 height 24
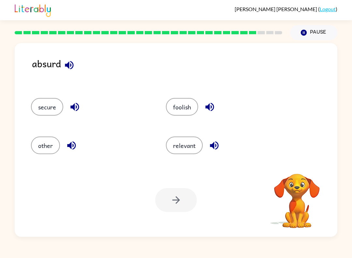
click at [51, 115] on button "secure" at bounding box center [47, 107] width 32 height 18
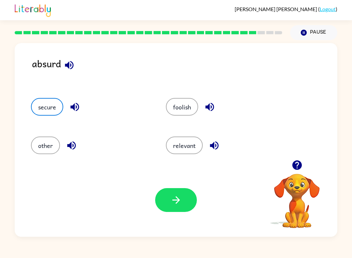
click at [171, 200] on icon "button" at bounding box center [175, 199] width 11 height 11
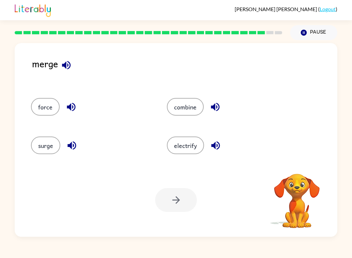
click at [49, 142] on button "surge" at bounding box center [45, 145] width 29 height 18
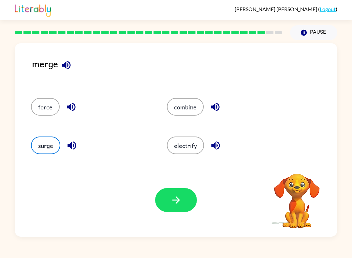
click at [180, 198] on icon "button" at bounding box center [175, 199] width 11 height 11
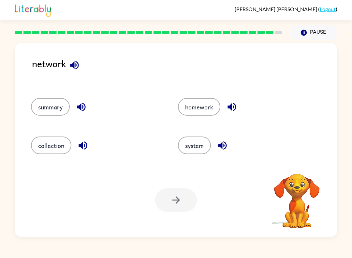
click at [193, 103] on button "homework" at bounding box center [199, 107] width 42 height 18
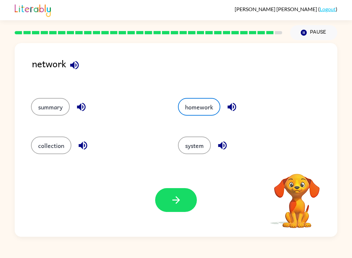
click at [184, 204] on button "button" at bounding box center [176, 200] width 42 height 24
